Goal: Ask a question

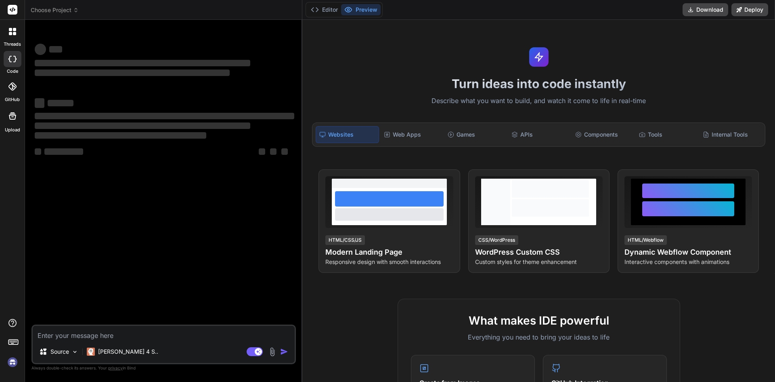
click at [70, 331] on textarea at bounding box center [164, 332] width 262 height 15
click at [67, 336] on textarea at bounding box center [164, 332] width 262 height 15
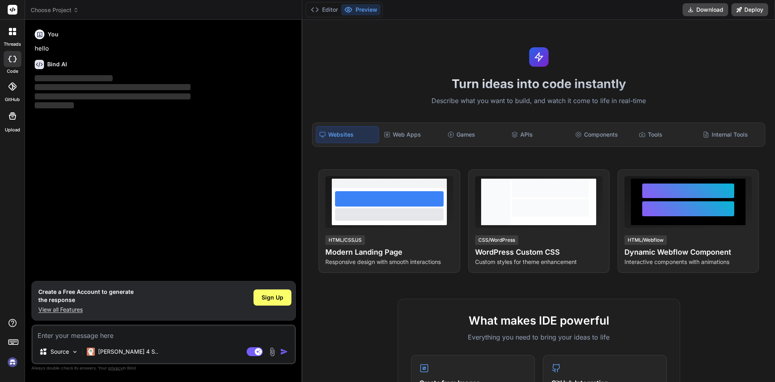
click at [69, 308] on p "View all Features" at bounding box center [85, 309] width 95 height 8
type textarea "x"
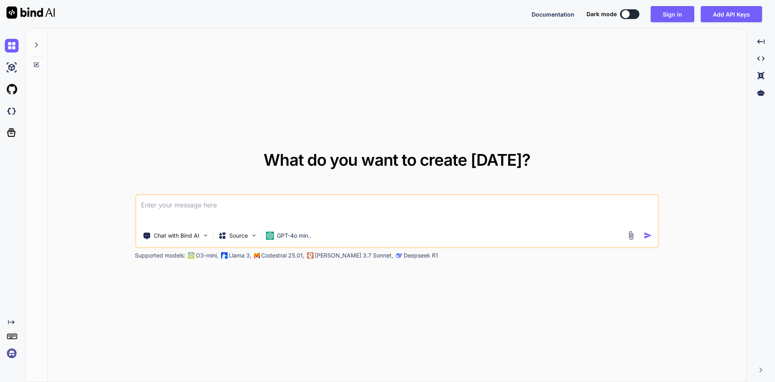
click at [198, 207] on textarea at bounding box center [397, 210] width 522 height 30
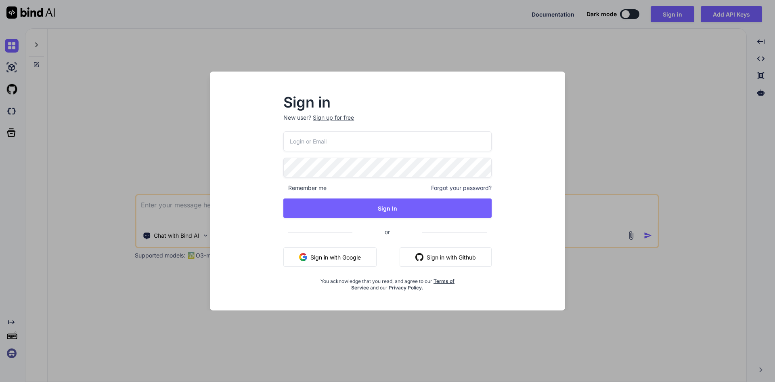
click at [354, 138] on input "email" at bounding box center [387, 141] width 208 height 20
type input "[EMAIL_ADDRESS][DOMAIN_NAME]"
click at [243, 157] on div "Sign in New user? Sign up for free [EMAIL_ADDRESS][DOMAIN_NAME] Remember me For…" at bounding box center [387, 198] width 342 height 224
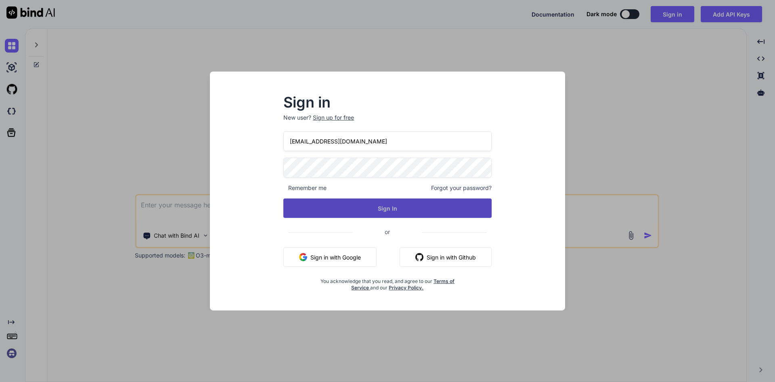
click at [378, 214] on button "Sign In" at bounding box center [387, 207] width 208 height 19
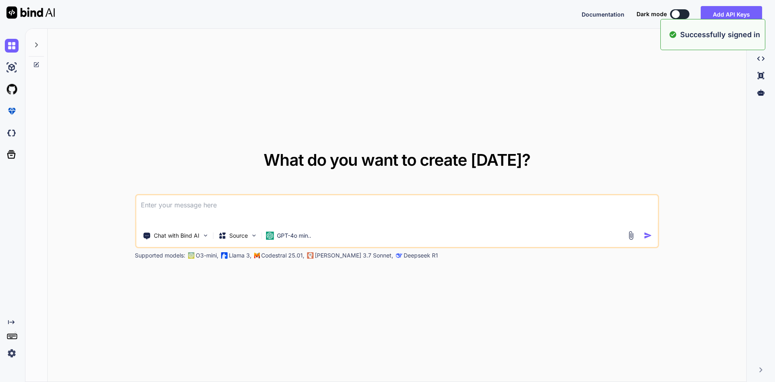
type textarea "x"
click at [183, 197] on textarea at bounding box center [397, 210] width 522 height 30
paste textarea
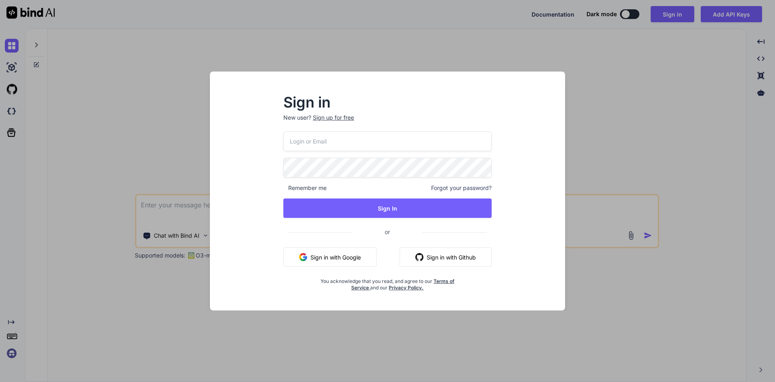
click at [329, 149] on input "email" at bounding box center [387, 141] width 208 height 20
type input "[EMAIL_ADDRESS][DOMAIN_NAME]"
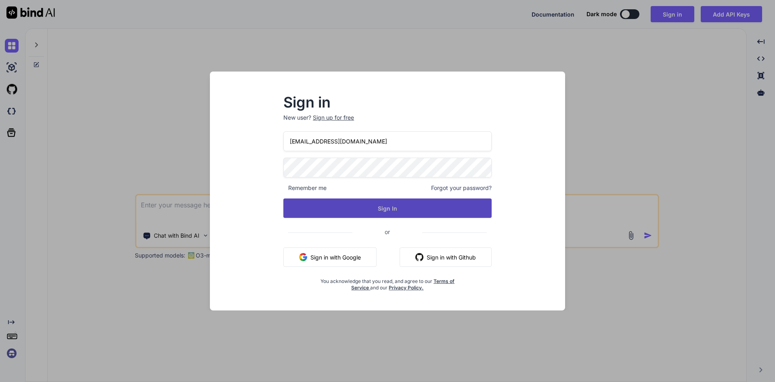
click at [381, 205] on button "Sign In" at bounding box center [387, 207] width 208 height 19
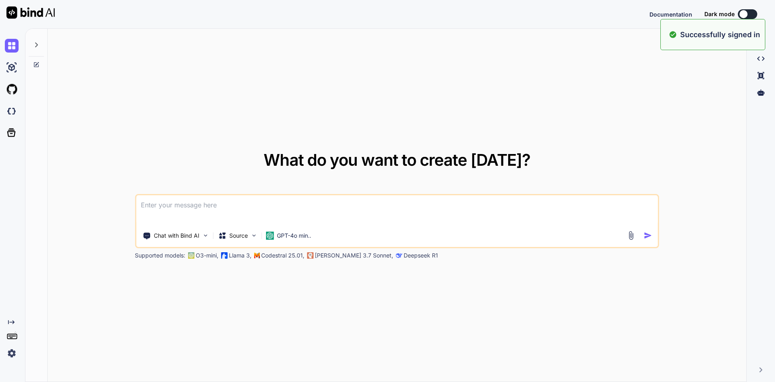
type textarea "x"
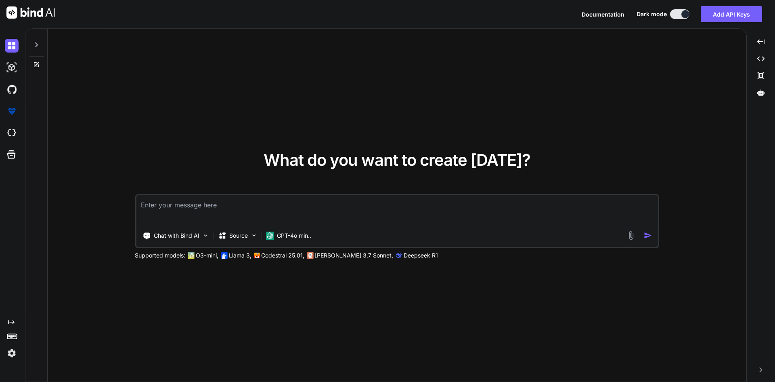
paste textarea "i have displayed 10 data in pageb one default and when i clik on page 2 then ap…"
type textarea "i have displayed 10 data in pageb one default and when i clik on page 2 then ap…"
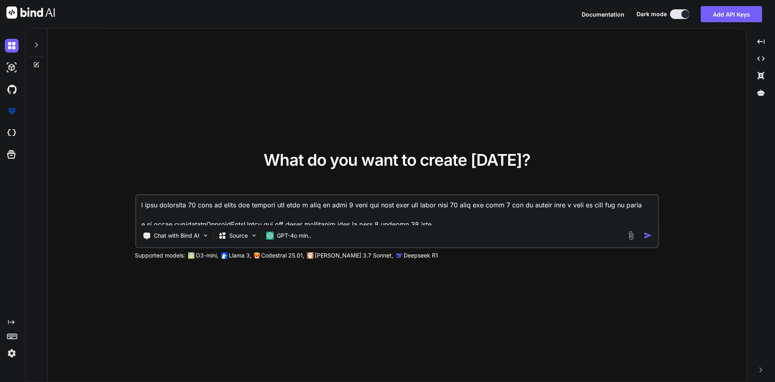
click at [304, 201] on textarea at bounding box center [397, 210] width 522 height 30
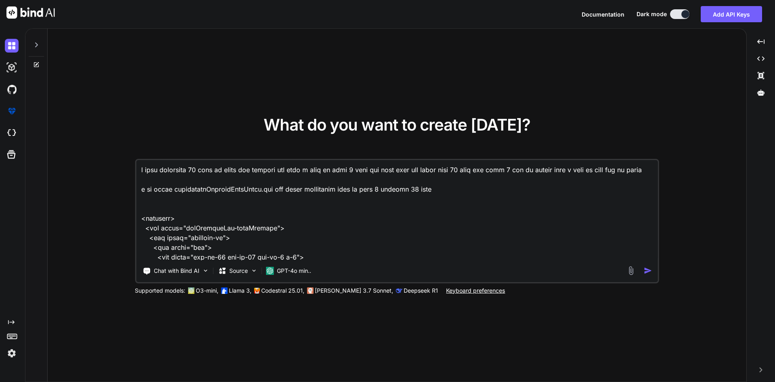
click at [419, 216] on textarea at bounding box center [397, 210] width 522 height 100
click at [445, 214] on textarea at bounding box center [397, 210] width 522 height 100
type textarea "x"
type textarea "i have displayed 10 data in pageb one default and when i clik on page 2 then ap…"
type textarea "x"
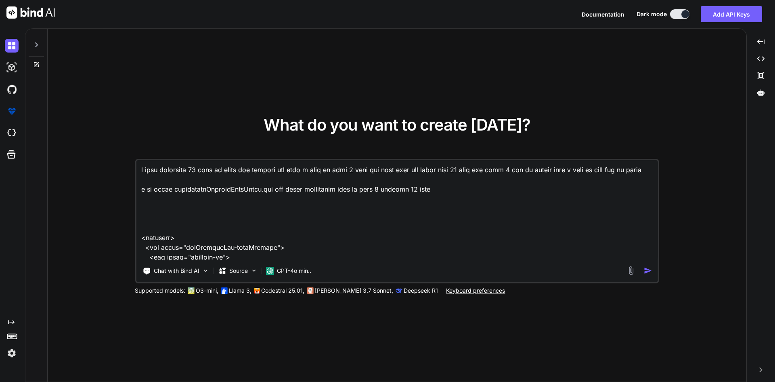
type textarea "i have displayed 10 data in pageb one default and when i clik on page 2 then ap…"
type textarea "x"
type textarea "i have displayed 10 data in pageb one default and when i clik on page 2 then ap…"
type textarea "x"
type textarea "i have displayed 10 data in pageb one default and when i clik on page 2 then ap…"
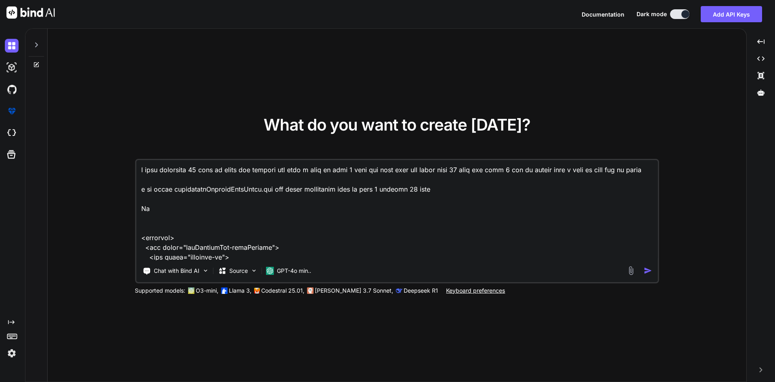
type textarea "x"
type textarea "i have displayed 10 data in pageb one default and when i clik on page 2 then ap…"
type textarea "x"
type textarea "i have displayed 10 data in pageb one default and when i clik on page 2 then ap…"
type textarea "x"
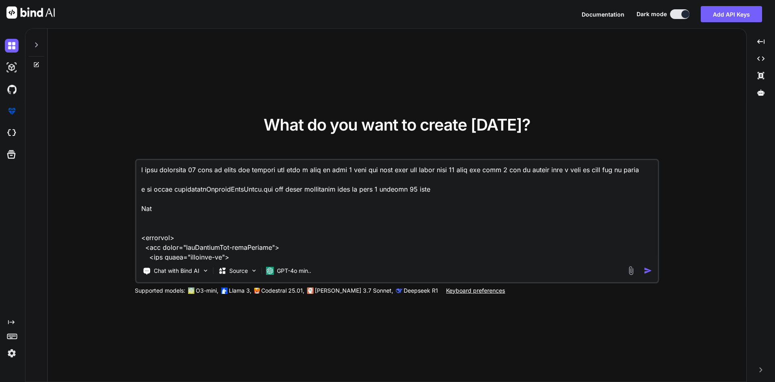
type textarea "i have displayed 10 data in pageb one default and when i clik on page 2 then ap…"
type textarea "x"
type textarea "i have displayed 10 data in pageb one default and when i clik on page 2 then ap…"
type textarea "x"
type textarea "i have displayed 10 data in pageb one default and when i clik on page 2 then ap…"
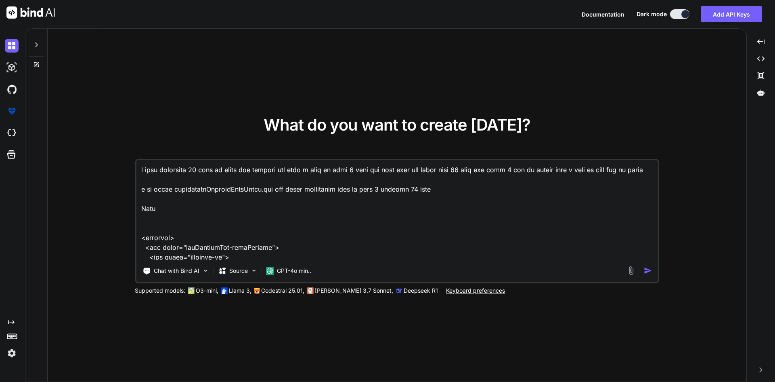
type textarea "x"
type textarea "i have displayed 10 data in pageb one default and when i clik on page 2 then ap…"
type textarea "x"
type textarea "i have displayed 10 data in pageb one default and when i clik on page 2 then ap…"
type textarea "x"
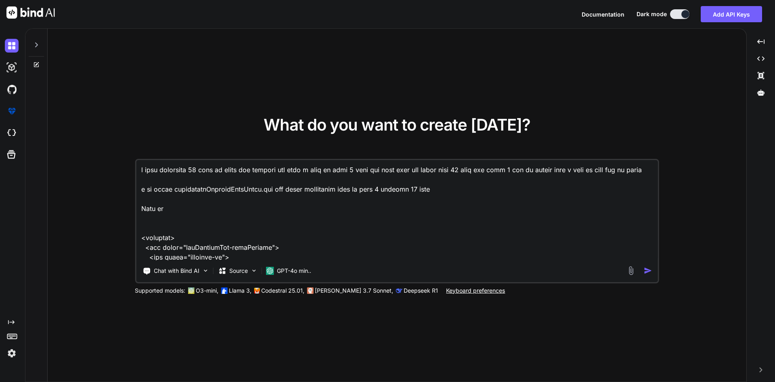
type textarea "i have displayed 10 data in pageb one default and when i clik on page 2 then ap…"
type textarea "x"
type textarea "i have displayed 10 data in pageb one default and when i clik on page 2 then ap…"
type textarea "x"
type textarea "i have displayed 10 data in pageb one default and when i clik on page 2 then ap…"
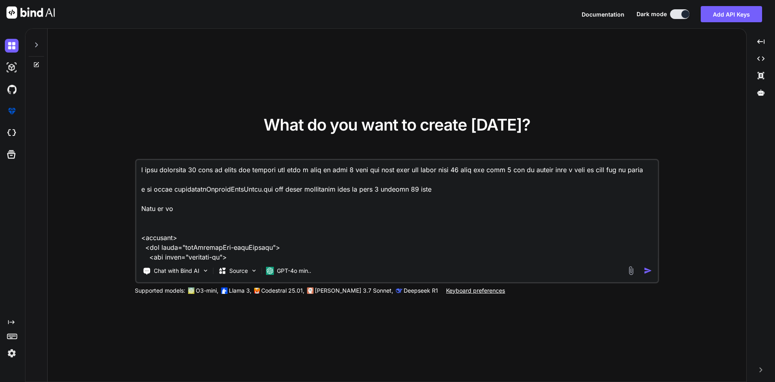
type textarea "x"
type textarea "i have displayed 10 data in pageb one default and when i clik on page 2 then ap…"
type textarea "x"
type textarea "i have displayed 10 data in pageb one default and when i clik on page 2 then ap…"
type textarea "x"
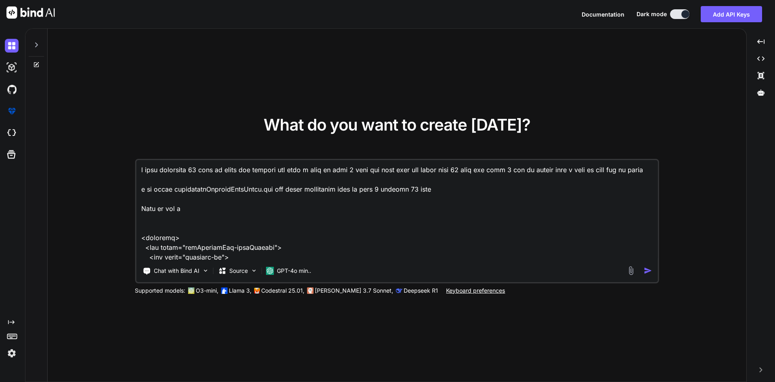
type textarea "i have displayed 10 data in pageb one default and when i clik on page 2 then ap…"
type textarea "x"
type textarea "i have displayed 10 data in pageb one default and when i clik on page 2 then ap…"
type textarea "x"
type textarea "i have displayed 10 data in pageb one default and when i clik on page 2 then ap…"
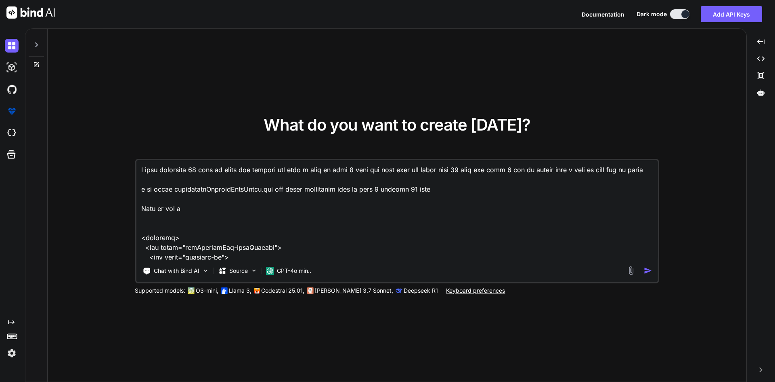
type textarea "x"
type textarea "i have displayed 10 data in pageb one default and when i clik on page 2 then ap…"
type textarea "x"
type textarea "i have displayed 10 data in pageb one default and when i clik on page 2 then ap…"
type textarea "x"
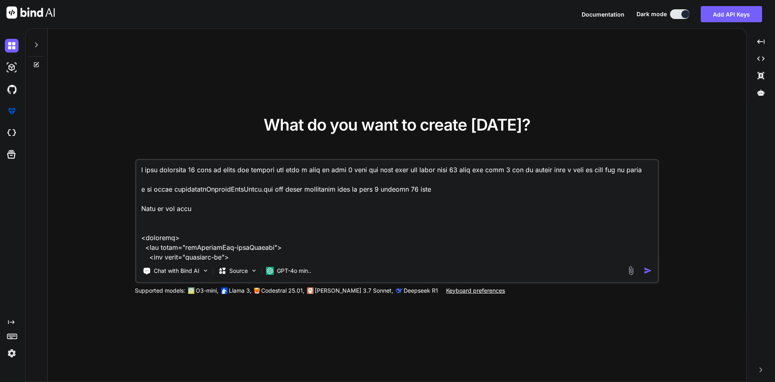
type textarea "i have displayed 10 data in pageb one default and when i clik on page 2 then ap…"
type textarea "x"
type textarea "i have displayed 10 data in pageb one default and when i clik on page 2 then ap…"
type textarea "x"
type textarea "i have displayed 10 data in pageb one default and when i clik on page 2 then ap…"
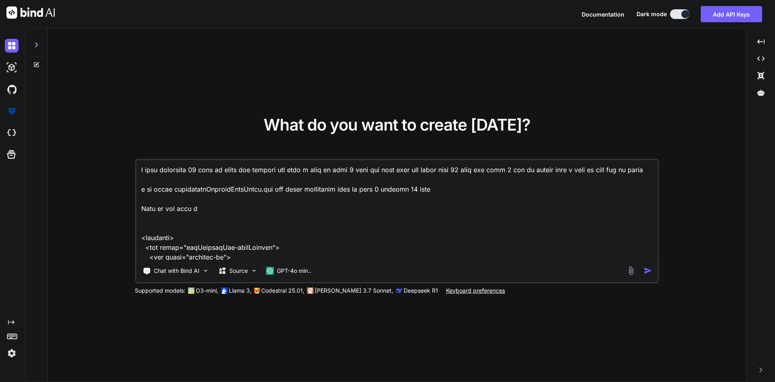
type textarea "x"
type textarea "i have displayed 10 data in pageb one default and when i clik on page 2 then ap…"
type textarea "x"
type textarea "i have displayed 10 data in pageb one default and when i clik on page 2 then ap…"
type textarea "x"
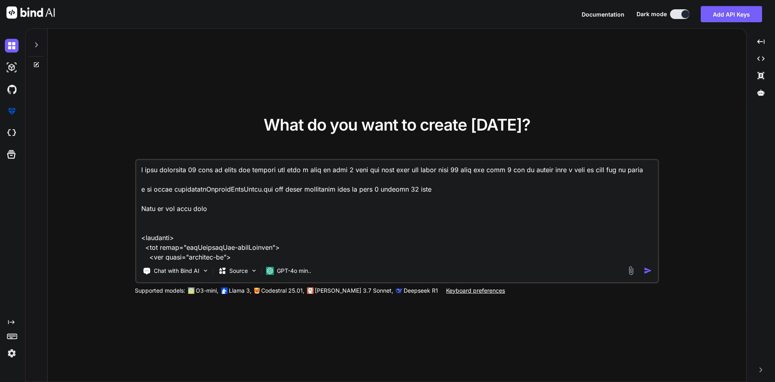
type textarea "i have displayed 10 data in pageb one default and when i clik on page 2 then ap…"
type textarea "x"
type textarea "i have displayed 10 data in pageb one default and when i clik on page 2 then ap…"
type textarea "x"
type textarea "i have displayed 10 data in pageb one default and when i clik on page 2 then ap…"
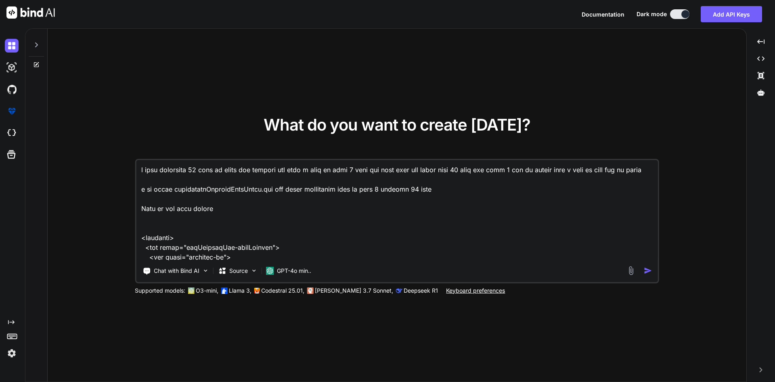
type textarea "x"
type textarea "i have displayed 10 data in pageb one default and when i clik on page 2 then ap…"
type textarea "x"
type textarea "i have displayed 10 data in pageb one default and when i clik on page 2 then ap…"
type textarea "x"
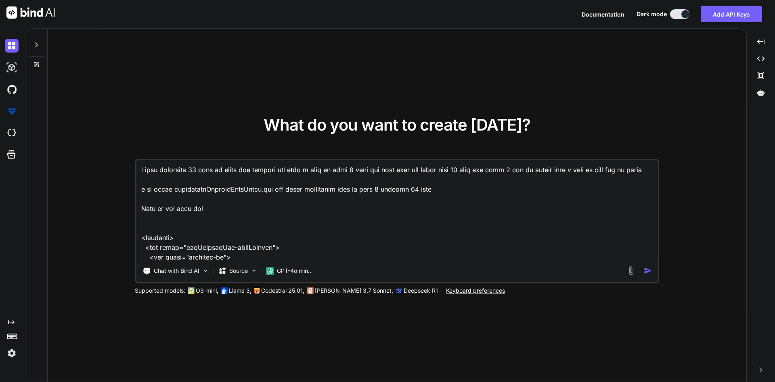
type textarea "i have displayed 10 data in pageb one default and when i clik on page 2 then ap…"
type textarea "x"
type textarea "i have displayed 10 data in pageb one default and when i clik on page 2 then ap…"
type textarea "x"
type textarea "i have displayed 10 data in pageb one default and when i clik on page 2 then ap…"
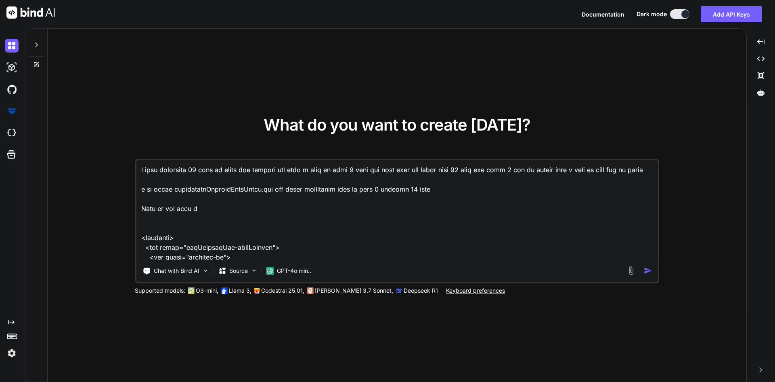
type textarea "x"
type textarea "i have displayed 10 data in pageb one default and when i clik on page 2 then ap…"
type textarea "x"
type textarea "i have displayed 10 data in pageb one default and when i clik on page 2 then ap…"
type textarea "x"
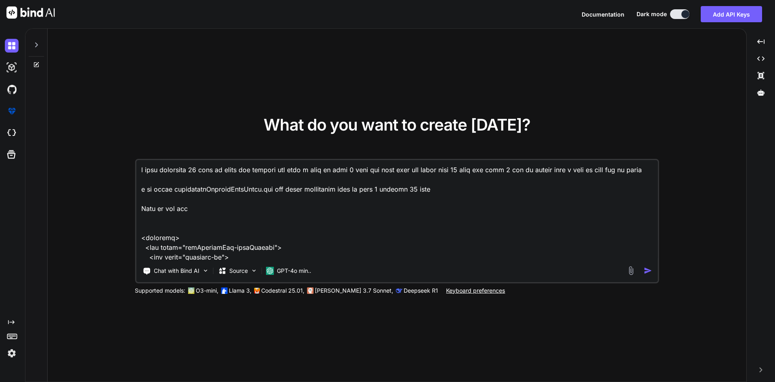
type textarea "i have displayed 10 data in pageb one default and when i clik on page 2 then ap…"
type textarea "x"
type textarea "i have displayed 10 data in pageb one default and when i clik on page 2 then ap…"
type textarea "x"
type textarea "i have displayed 10 data in pageb one default and when i clik on page 2 then ap…"
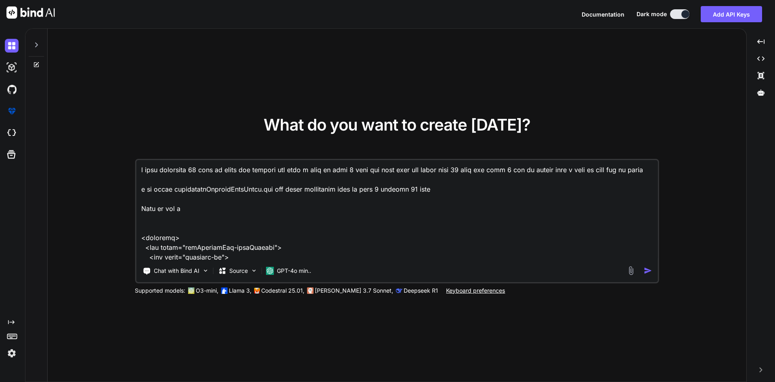
type textarea "x"
type textarea "i have displayed 10 data in pageb one default and when i clik on page 2 then ap…"
type textarea "x"
type textarea "i have displayed 10 data in pageb one default and when i clik on page 2 then ap…"
type textarea "x"
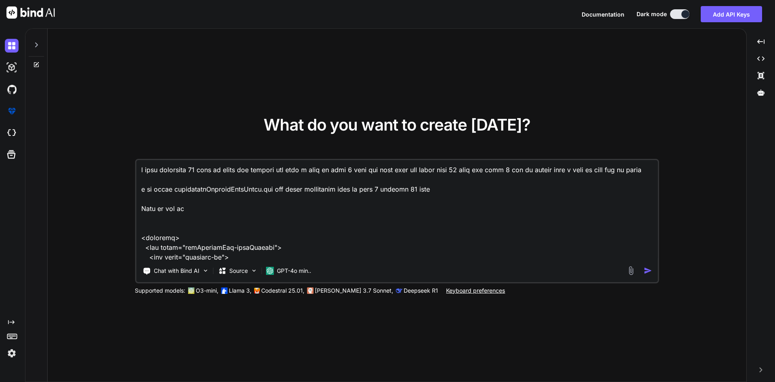
type textarea "i have displayed 10 data in pageb one default and when i clik on page 2 then ap…"
type textarea "x"
type textarea "i have displayed 10 data in pageb one default and when i clik on page 2 then ap…"
type textarea "x"
type textarea "i have displayed 10 data in pageb one default and when i clik on page 2 then ap…"
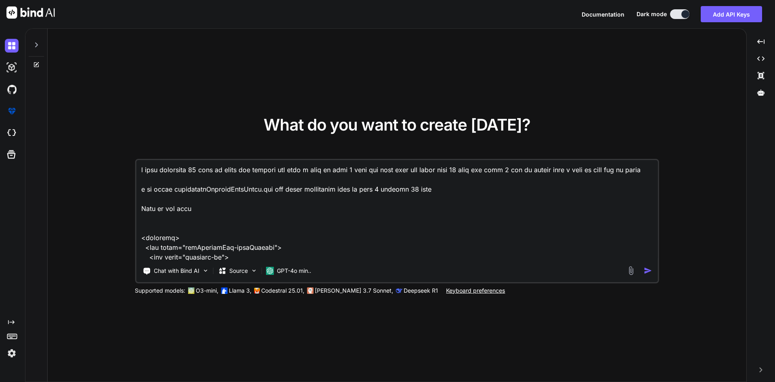
type textarea "x"
type textarea "i have displayed 10 data in pageb one default and when i clik on page 2 then ap…"
type textarea "x"
type textarea "i have displayed 10 data in pageb one default and when i clik on page 2 then ap…"
type textarea "x"
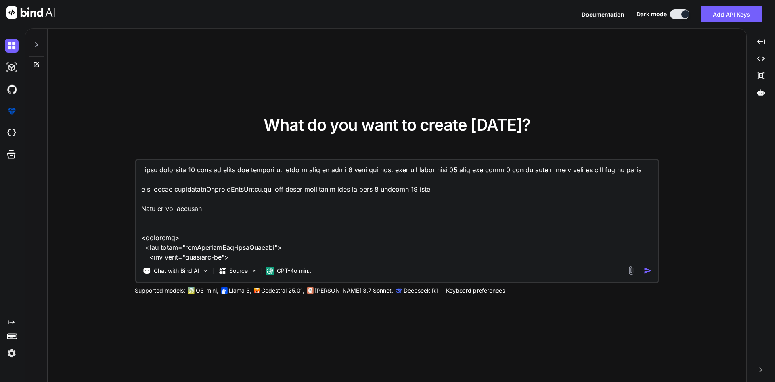
type textarea "i have displayed 10 data in pageb one default and when i clik on page 2 then ap…"
type textarea "x"
type textarea "i have displayed 10 data in pageb one default and when i clik on page 2 then ap…"
type textarea "x"
type textarea "i have displayed 10 data in pageb one default and when i clik on page 2 then ap…"
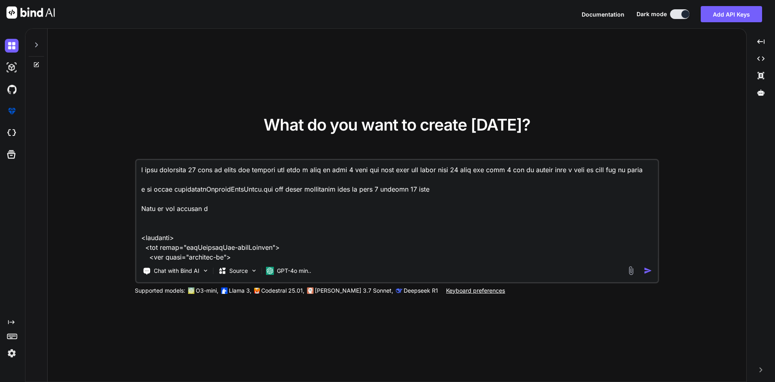
type textarea "x"
type textarea "i have displayed 10 data in pageb one default and when i clik on page 2 then ap…"
type textarea "x"
type textarea "i have displayed 10 data in pageb one default and when i clik on page 2 then ap…"
type textarea "x"
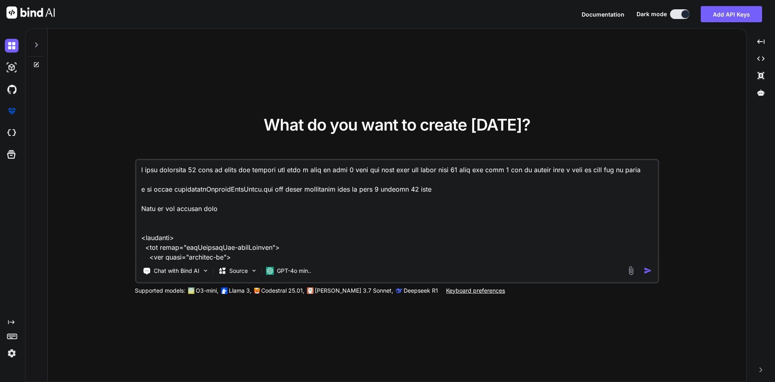
type textarea "i have displayed 10 data in pageb one default and when i clik on page 2 then ap…"
type textarea "x"
type textarea "i have displayed 10 data in pageb one default and when i clik on page 2 then ap…"
type textarea "x"
type textarea "i have displayed 10 data in pageb one default and when i clik on page 2 then ap…"
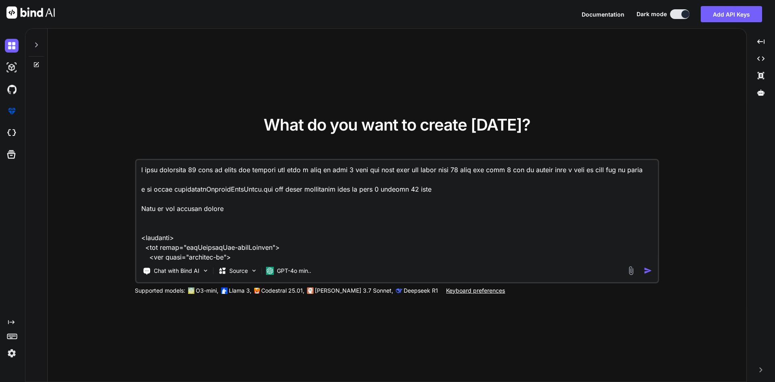
type textarea "x"
type textarea "i have displayed 10 data in pageb one default and when i clik on page 2 then ap…"
type textarea "x"
type textarea "i have displayed 10 data in pageb one default and when i clik on page 2 then ap…"
type textarea "x"
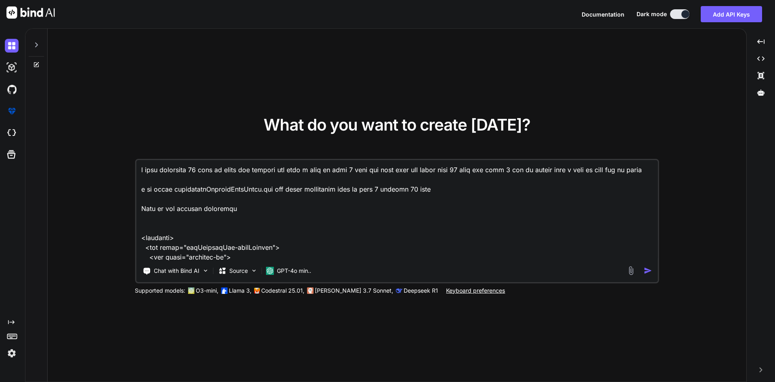
type textarea "i have displayed 10 data in pageb one default and when i clik on page 2 then ap…"
type textarea "x"
type textarea "i have displayed 10 data in pageb one default and when i clik on page 2 then ap…"
type textarea "x"
type textarea "i have displayed 10 data in pageb one default and when i clik on page 2 then ap…"
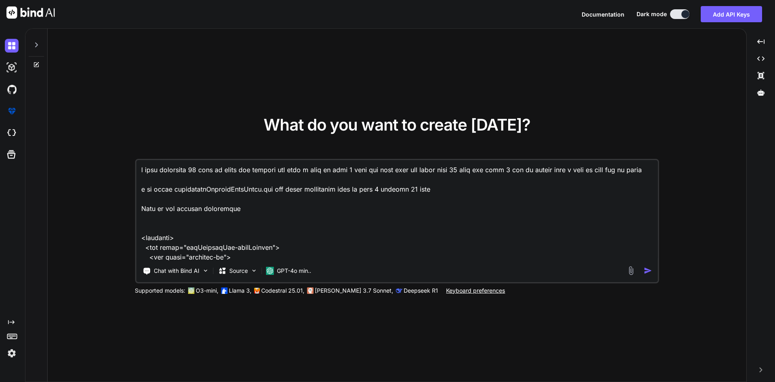
type textarea "x"
type textarea "i have displayed 10 data in pageb one default and when i clik on page 2 then ap…"
type textarea "x"
type textarea "i have displayed 10 data in pageb one default and when i clik on page 2 then ap…"
type textarea "x"
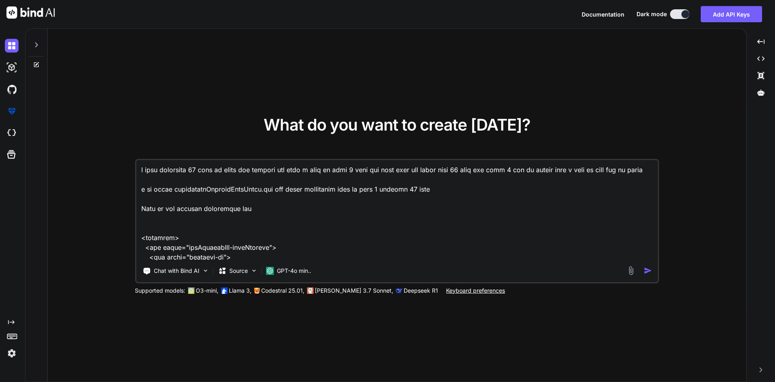
type textarea "i have displayed 10 data in pageb one default and when i clik on page 2 then ap…"
type textarea "x"
type textarea "i have displayed 10 data in pageb one default and when i clik on page 2 then ap…"
type textarea "x"
type textarea "i have displayed 10 data in pageb one default and when i clik on page 2 then ap…"
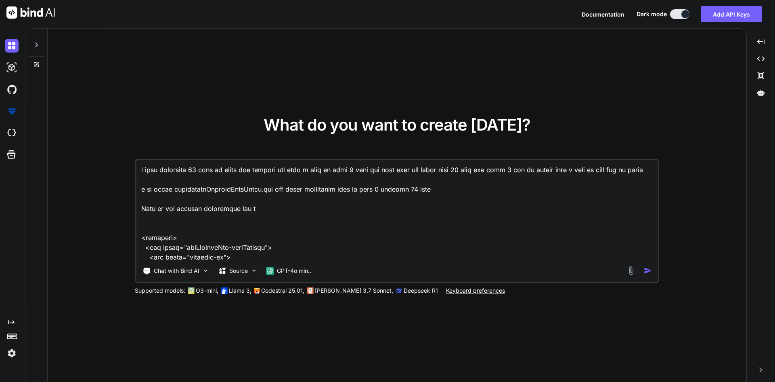
type textarea "x"
type textarea "i have displayed 10 data in pageb one default and when i clik on page 2 then ap…"
type textarea "x"
type textarea "i have displayed 10 data in pageb one default and when i clik on page 2 then ap…"
type textarea "x"
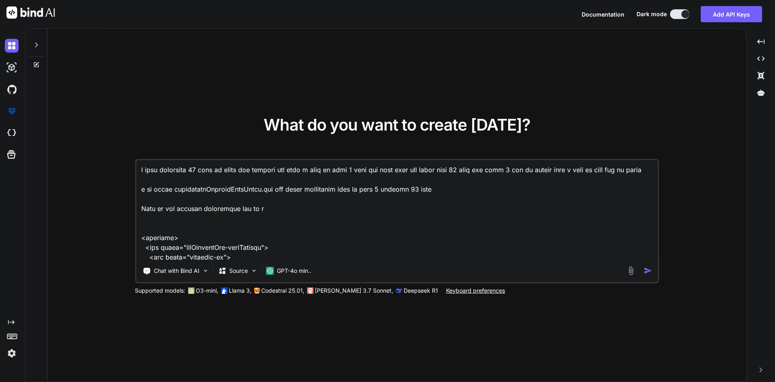
type textarea "i have displayed 10 data in pageb one default and when i clik on page 2 then ap…"
type textarea "x"
type textarea "i have displayed 10 data in pageb one default and when i clik on page 2 then ap…"
type textarea "x"
type textarea "i have displayed 10 data in pageb one default and when i clik on page 2 then ap…"
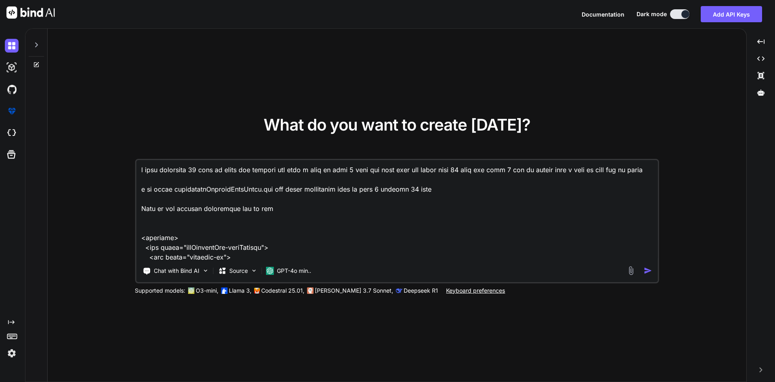
type textarea "x"
type textarea "i have displayed 10 data in pageb one default and when i clik on page 2 then ap…"
type textarea "x"
type textarea "i have displayed 10 data in pageb one default and when i clik on page 2 then ap…"
type textarea "x"
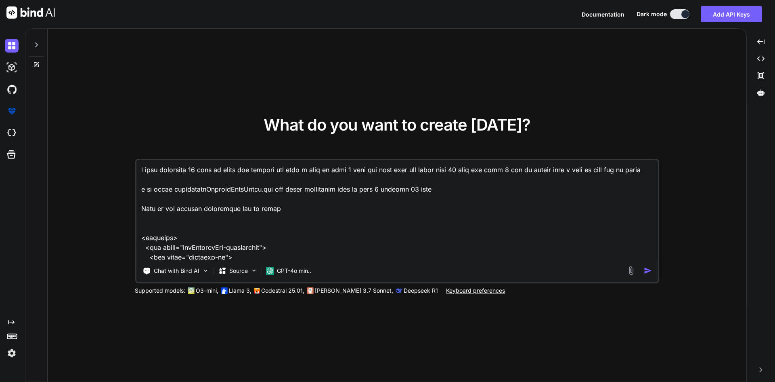
type textarea "i have displayed 10 data in pageb one default and when i clik on page 2 then ap…"
type textarea "x"
type textarea "i have displayed 10 data in pageb one default and when i clik on page 2 then ap…"
type textarea "x"
type textarea "i have displayed 10 data in pageb one default and when i clik on page 2 then ap…"
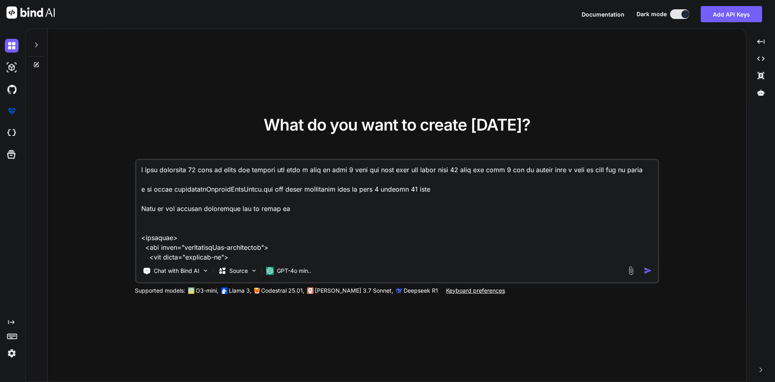
type textarea "x"
type textarea "i have displayed 10 data in pageb one default and when i clik on page 2 then ap…"
type textarea "x"
type textarea "i have displayed 10 data in pageb one default and when i clik on page 2 then ap…"
type textarea "x"
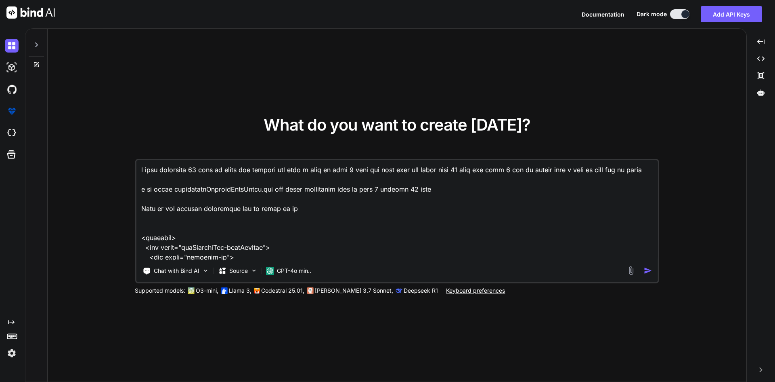
type textarea "i have displayed 10 data in pageb one default and when i clik on page 2 then ap…"
type textarea "x"
type textarea "i have displayed 10 data in pageb one default and when i clik on page 2 then ap…"
type textarea "x"
type textarea "i have displayed 10 data in pageb one default and when i clik on page 2 then ap…"
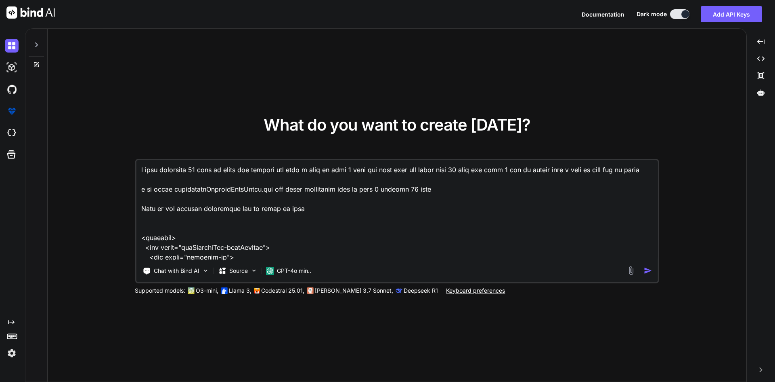
type textarea "x"
type textarea "i have displayed 10 data in pageb one default and when i clik on page 2 then ap…"
type textarea "x"
type textarea "i have displayed 10 data in pageb one default and when i clik on page 2 then ap…"
type textarea "x"
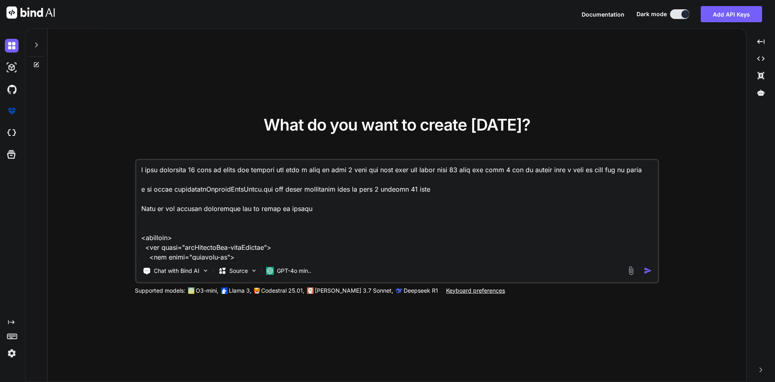
type textarea "i have displayed 10 data in pageb one default and when i clik on page 2 then ap…"
type textarea "x"
type textarea "i have displayed 10 data in pageb one default and when i clik on page 2 then ap…"
type textarea "x"
type textarea "i have displayed 10 data in pageb one default and when i clik on page 2 then ap…"
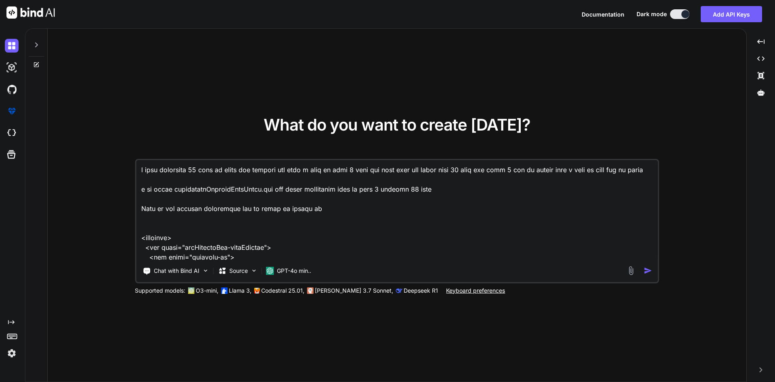
type textarea "x"
type textarea "i have displayed 10 data in pageb one default and when i clik on page 2 then ap…"
type textarea "x"
type textarea "i have displayed 10 data in pageb one default and when i clik on page 2 then ap…"
type textarea "x"
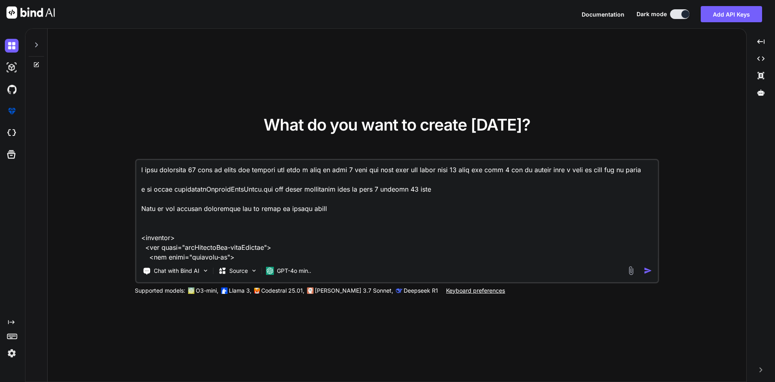
type textarea "i have displayed 10 data in pageb one default and when i clik on page 2 then ap…"
type textarea "x"
type textarea "i have displayed 10 data in pageb one default and when i clik on page 2 then ap…"
type textarea "x"
type textarea "i have displayed 10 data in pageb one default and when i clik on page 2 then ap…"
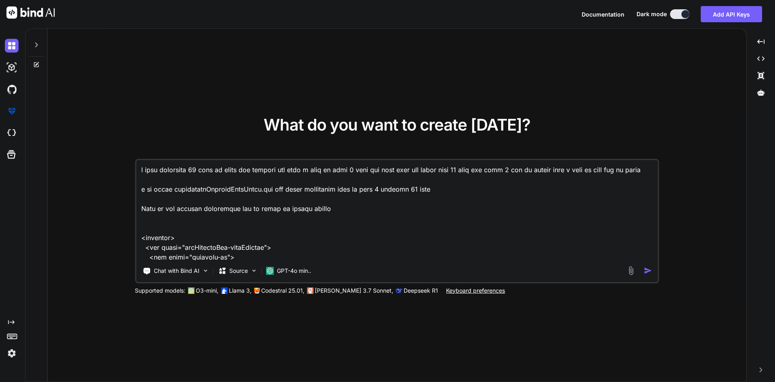
type textarea "x"
type textarea "i have displayed 10 data in pageb one default and when i clik on page 2 then ap…"
type textarea "x"
type textarea "i have displayed 10 data in pageb one default and when i clik on page 2 then ap…"
type textarea "x"
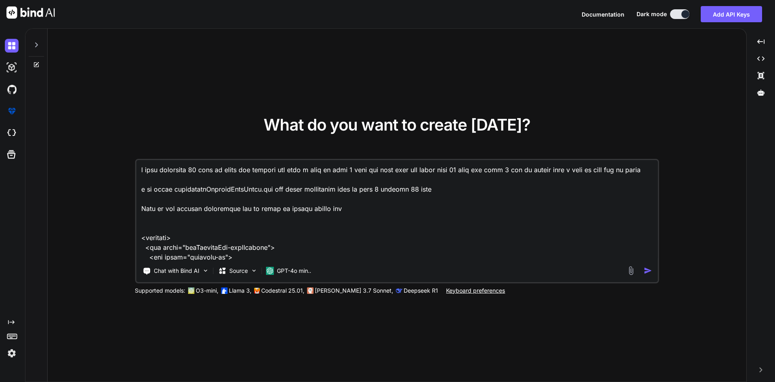
type textarea "i have displayed 10 data in pageb one default and when i clik on page 2 then ap…"
type textarea "x"
type textarea "i have displayed 10 data in pageb one default and when i clik on page 2 then ap…"
type textarea "x"
type textarea "i have displayed 10 data in pageb one default and when i clik on page 2 then ap…"
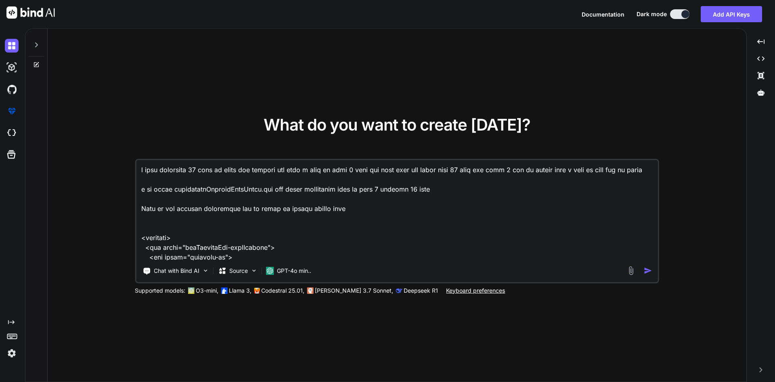
type textarea "x"
type textarea "i have displayed 10 data in pageb one default and when i clik on page 2 then ap…"
type textarea "x"
type textarea "i have displayed 10 data in pageb one default and when i clik on page 2 then ap…"
type textarea "x"
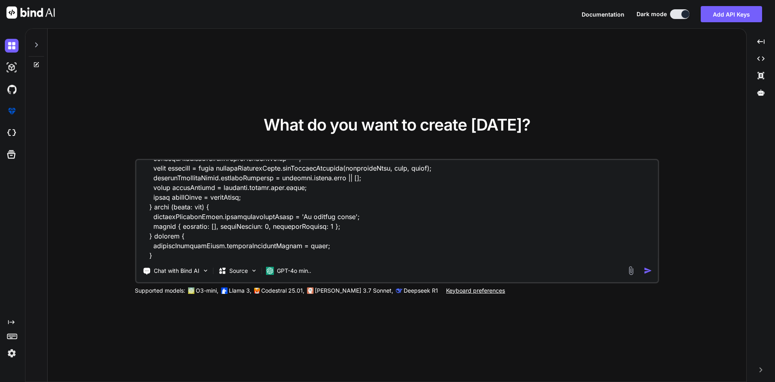
scroll to position [1048, 0]
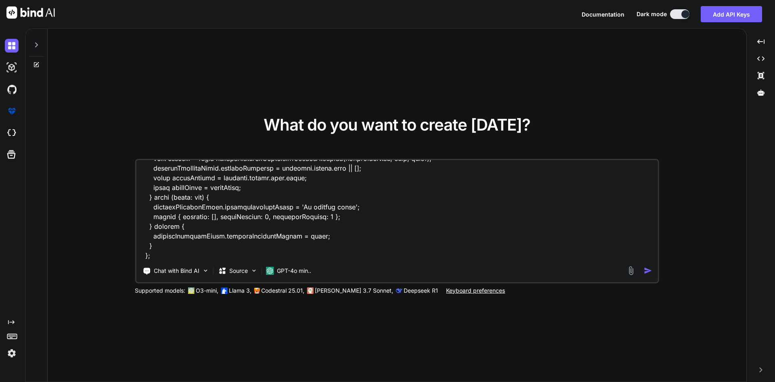
click at [651, 271] on img "button" at bounding box center [648, 270] width 8 height 8
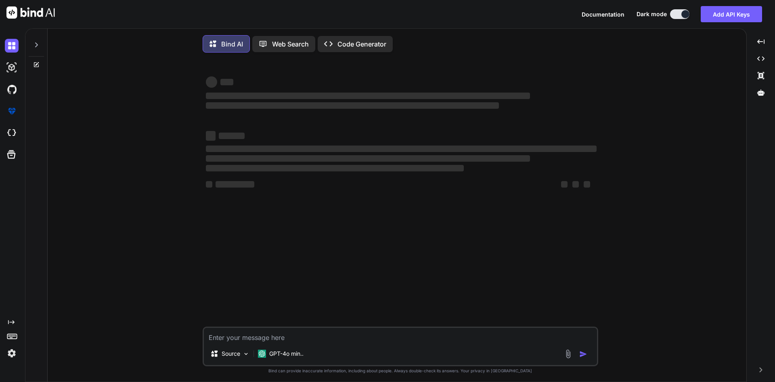
click at [648, 270] on div "‌ ‌ ‌ ‌ ‌ ‌ ‌ ‌ ‌ ‌ ‌ ‌ ‌ ‌ Source GPT-4o min.. Created with Bind Always check …" at bounding box center [400, 221] width 692 height 324
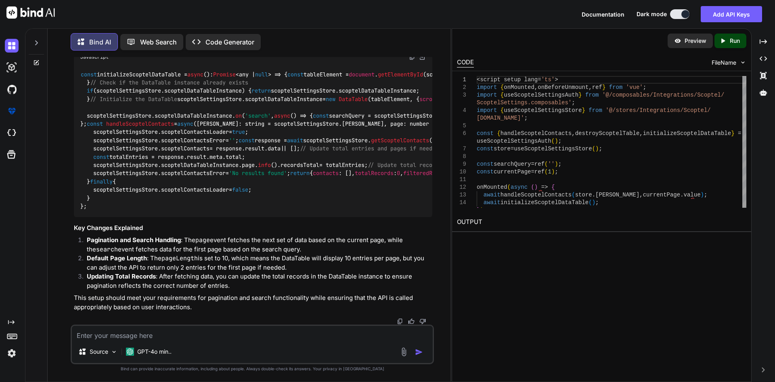
scroll to position [1059, 0]
click at [137, 340] on div "Source GPT-4o min.." at bounding box center [252, 344] width 363 height 40
click at [137, 338] on textarea at bounding box center [252, 332] width 361 height 15
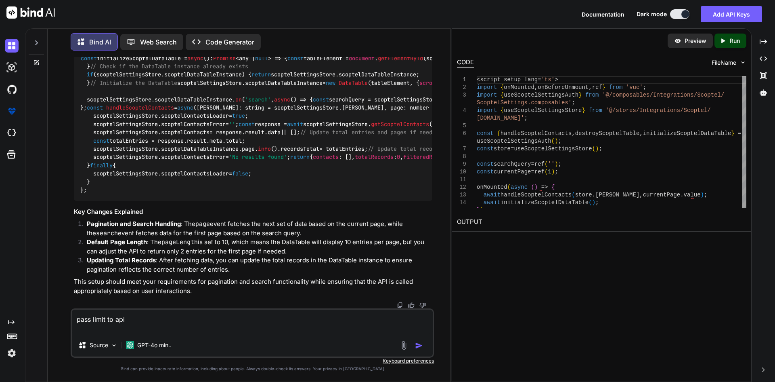
click at [134, 323] on textarea "pass limit to api" at bounding box center [252, 321] width 361 height 24
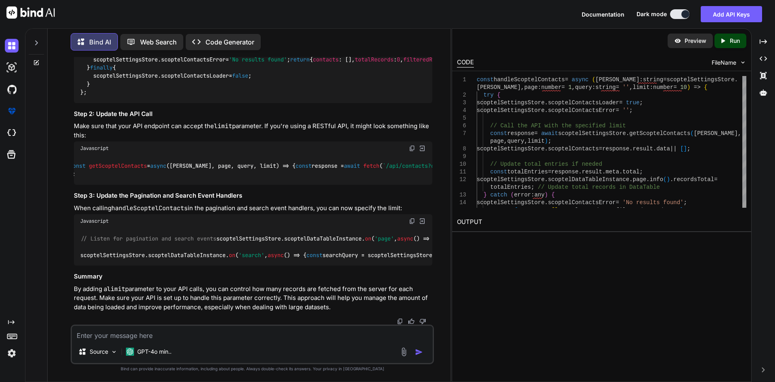
scroll to position [1651, 0]
